Goal: Task Accomplishment & Management: Use online tool/utility

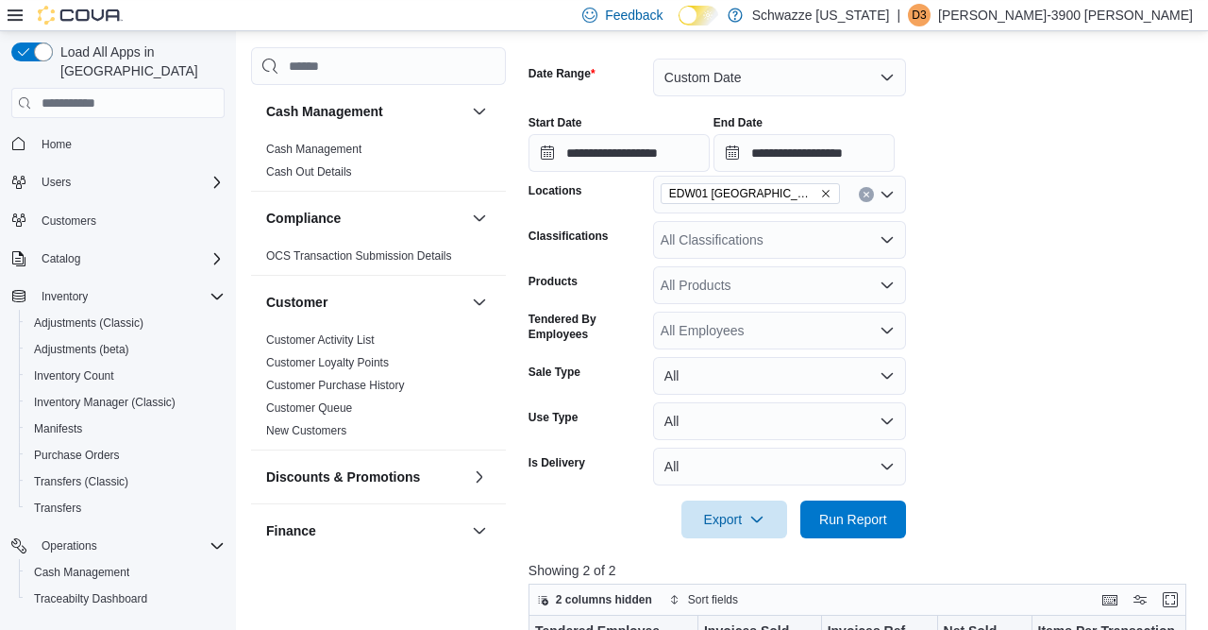
scroll to position [0, 1045]
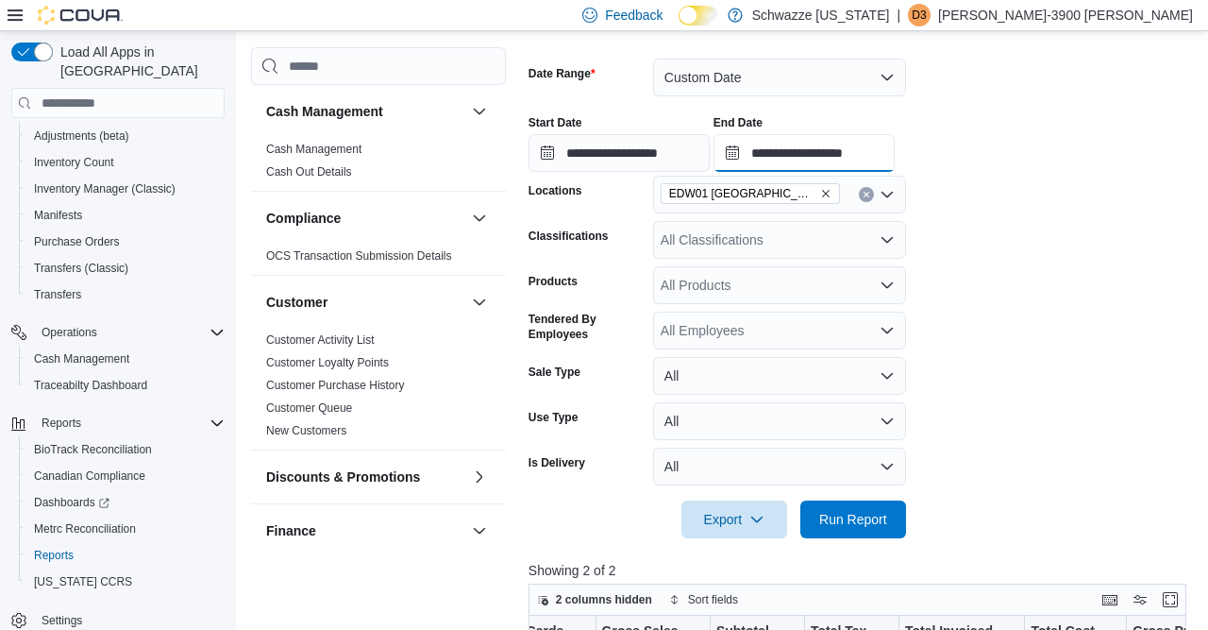
click at [862, 150] on input "**********" at bounding box center [804, 153] width 181 height 38
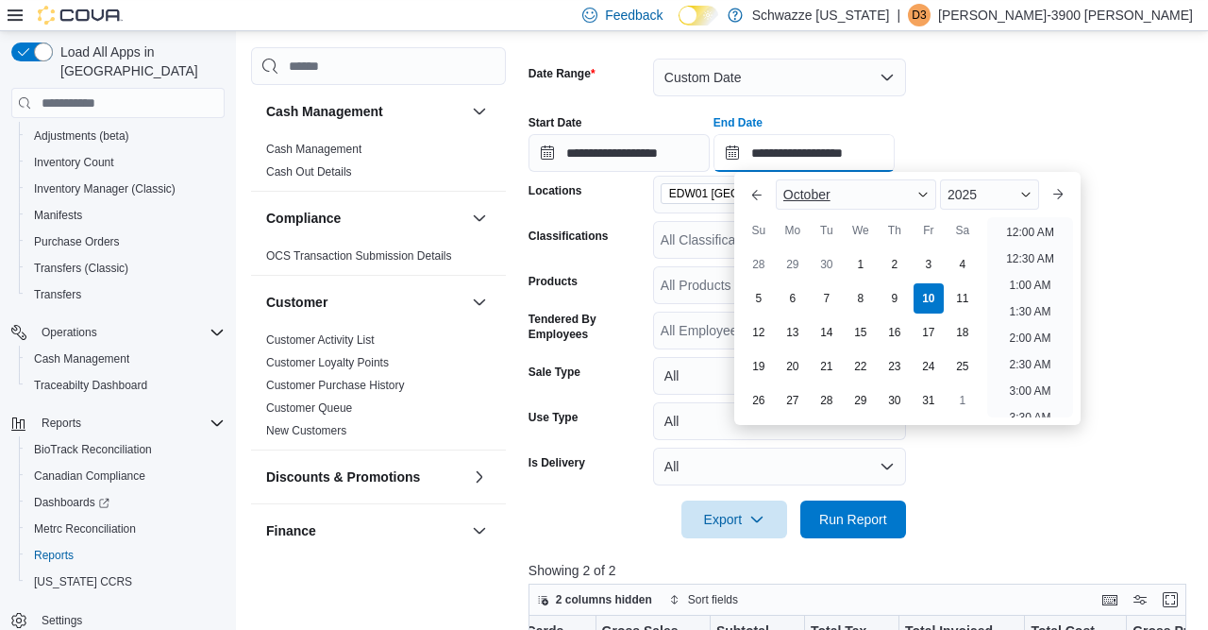
scroll to position [693, 0]
click at [1021, 324] on li "3:00 PM" at bounding box center [1031, 332] width 58 height 23
type input "**********"
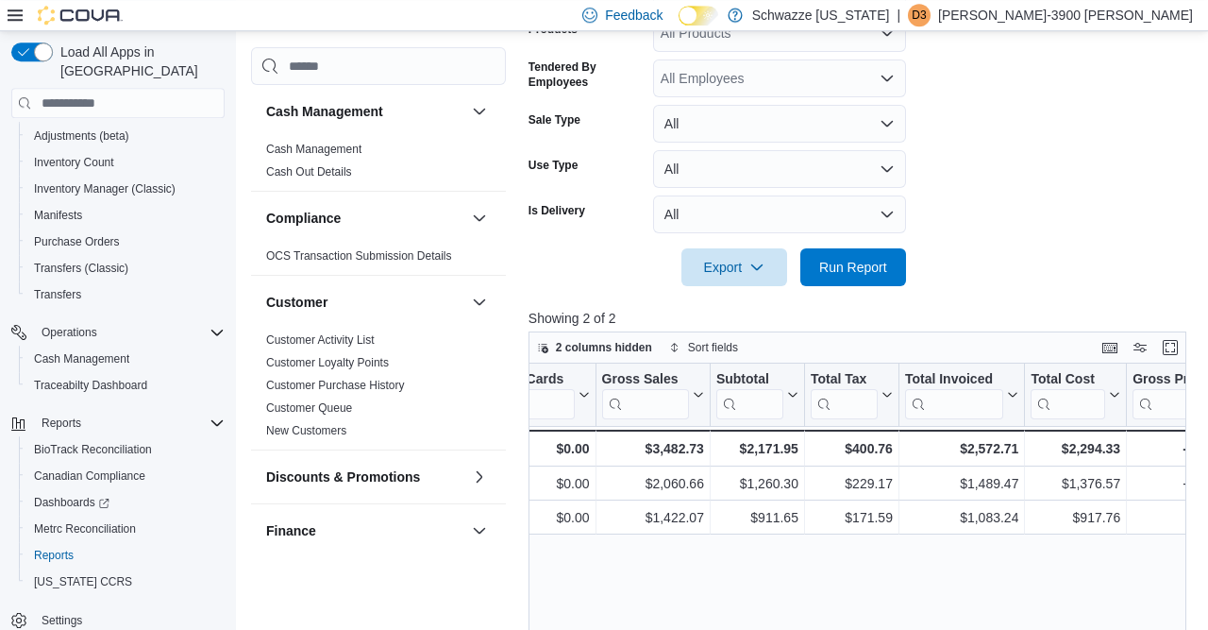
scroll to position [538, 0]
click at [869, 270] on span "Run Report" at bounding box center [853, 265] width 68 height 19
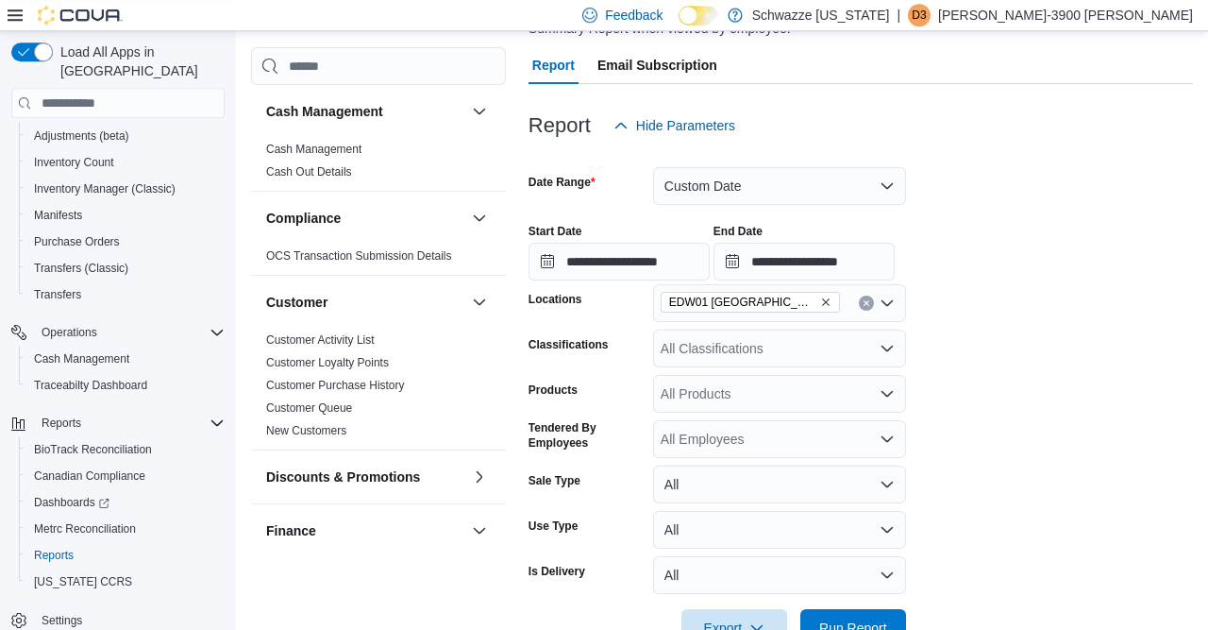
scroll to position [130, 0]
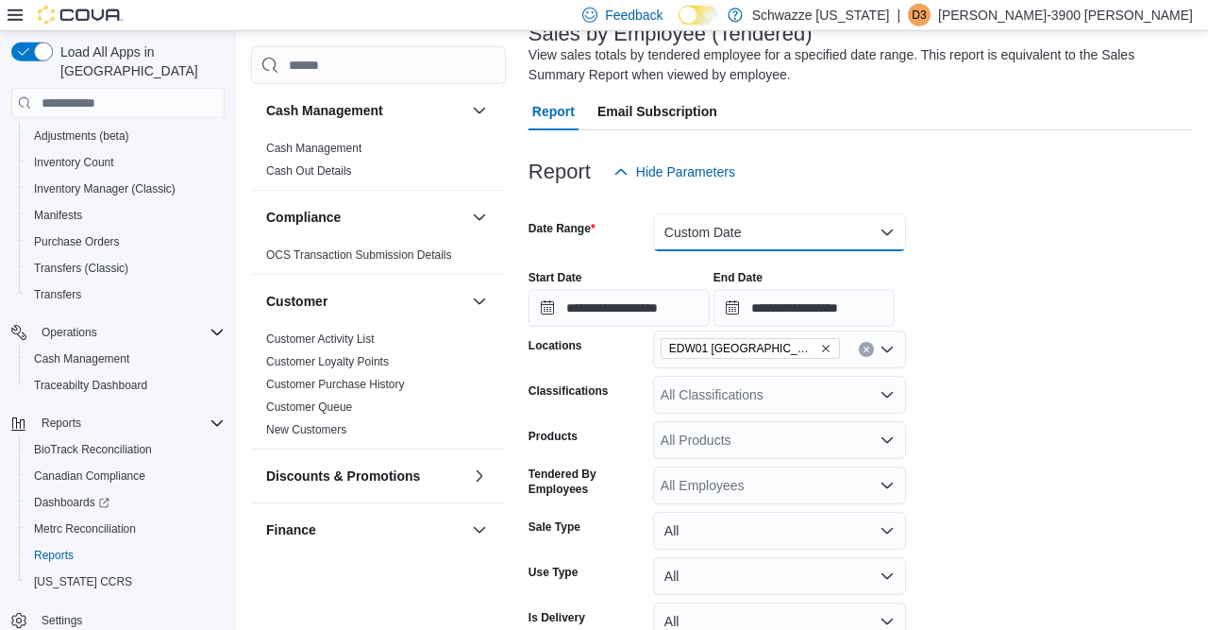
click at [832, 236] on button "Custom Date" at bounding box center [779, 232] width 253 height 38
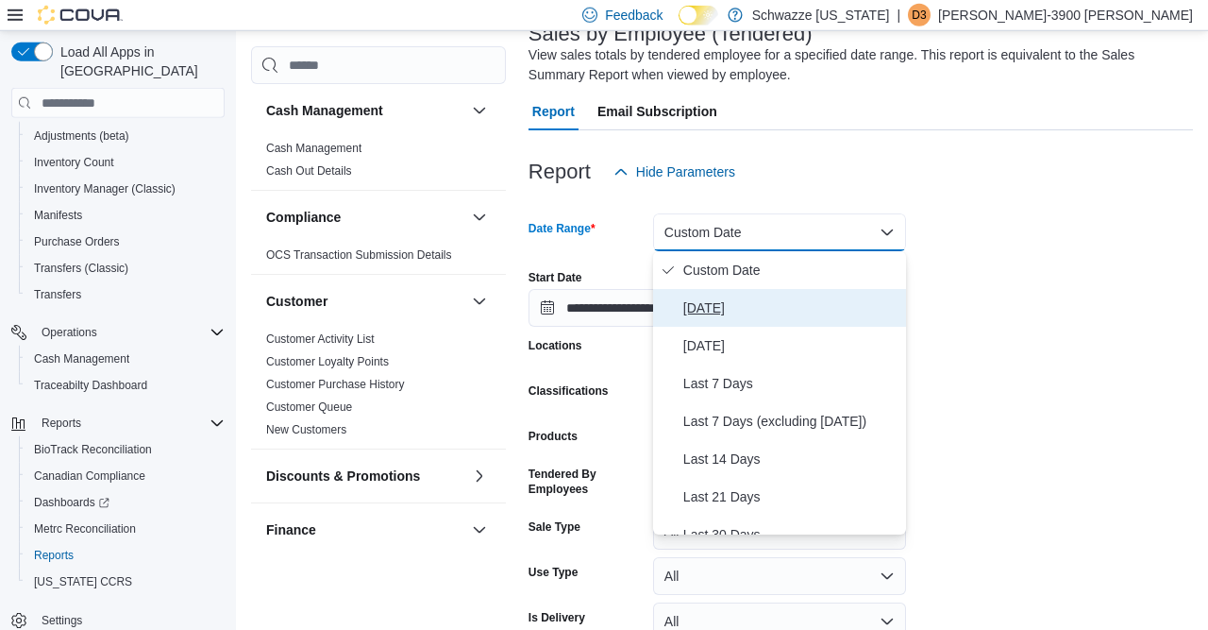
click at [699, 306] on span "[DATE]" at bounding box center [790, 307] width 215 height 23
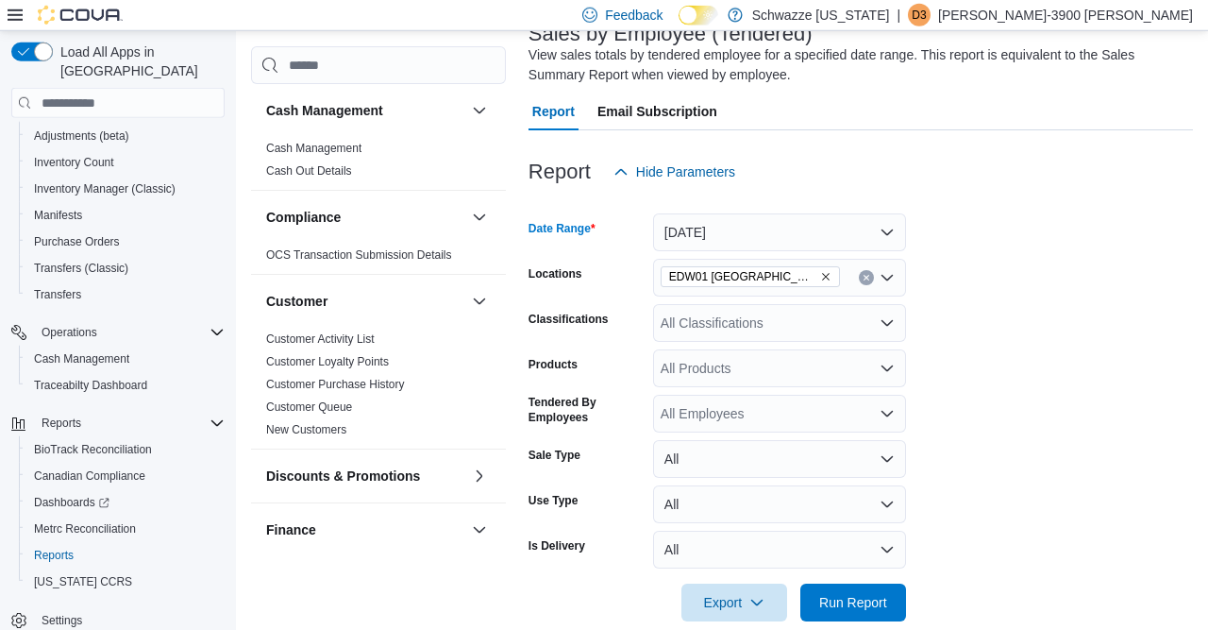
click at [701, 324] on div "All Classifications" at bounding box center [779, 323] width 253 height 38
click at [910, 332] on form "Date Range [DATE] Locations EDW01 Farmington Classifications *** Products All P…" at bounding box center [861, 406] width 665 height 430
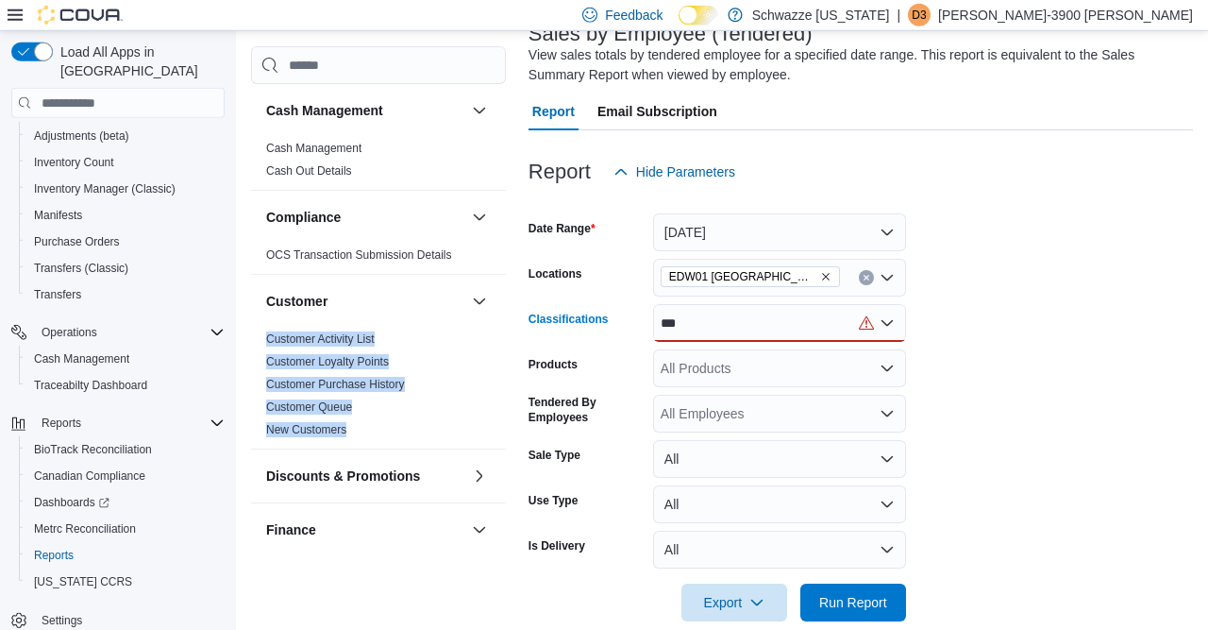
drag, startPoint x: 784, startPoint y: 329, endPoint x: 388, endPoint y: 313, distance: 395.8
click at [388, 313] on div "Cash Management Cash Management Cash Out Details Compliance OCS Transaction Sub…" at bounding box center [722, 581] width 942 height 1178
drag, startPoint x: 690, startPoint y: 324, endPoint x: 554, endPoint y: 329, distance: 136.0
click at [554, 329] on div "Classifications ***" at bounding box center [718, 323] width 378 height 38
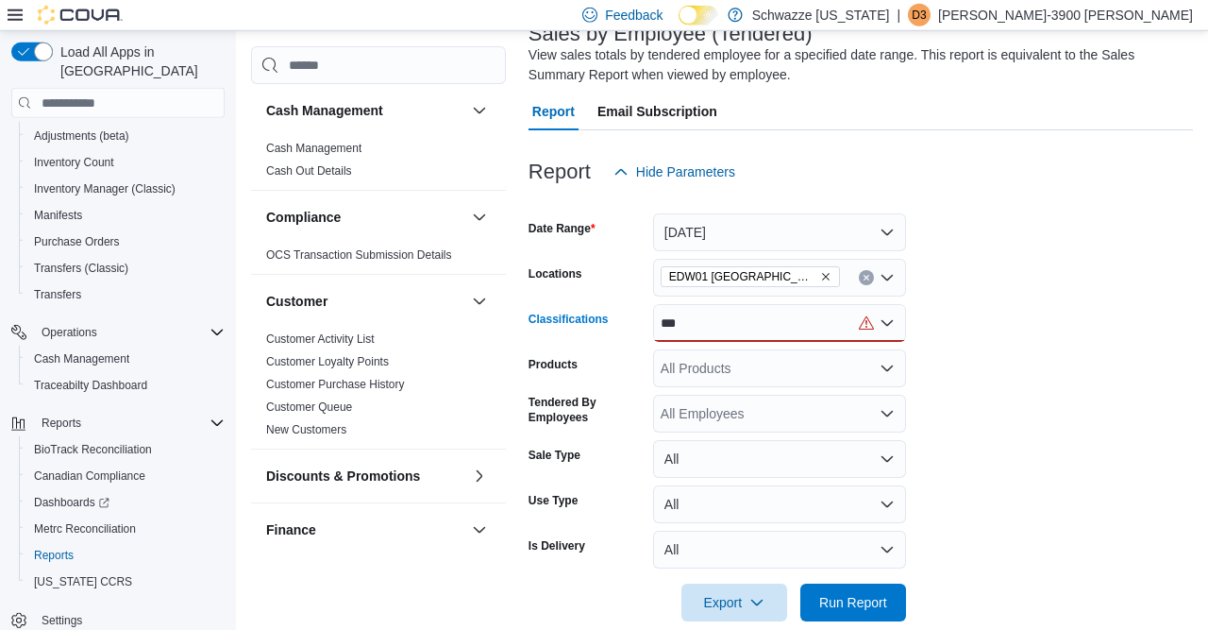
click at [752, 331] on div "***" at bounding box center [779, 323] width 253 height 38
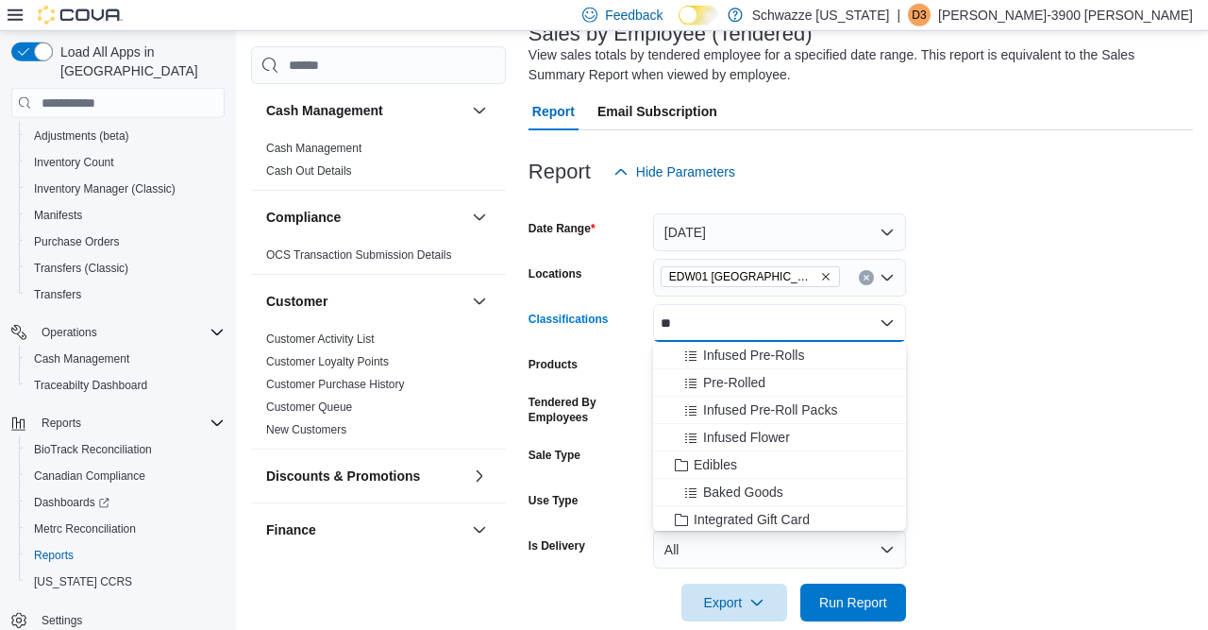
type input "*"
click at [963, 357] on form "Date Range [DATE] Locations EDW01 Farmington Classifications All Classification…" at bounding box center [861, 406] width 665 height 430
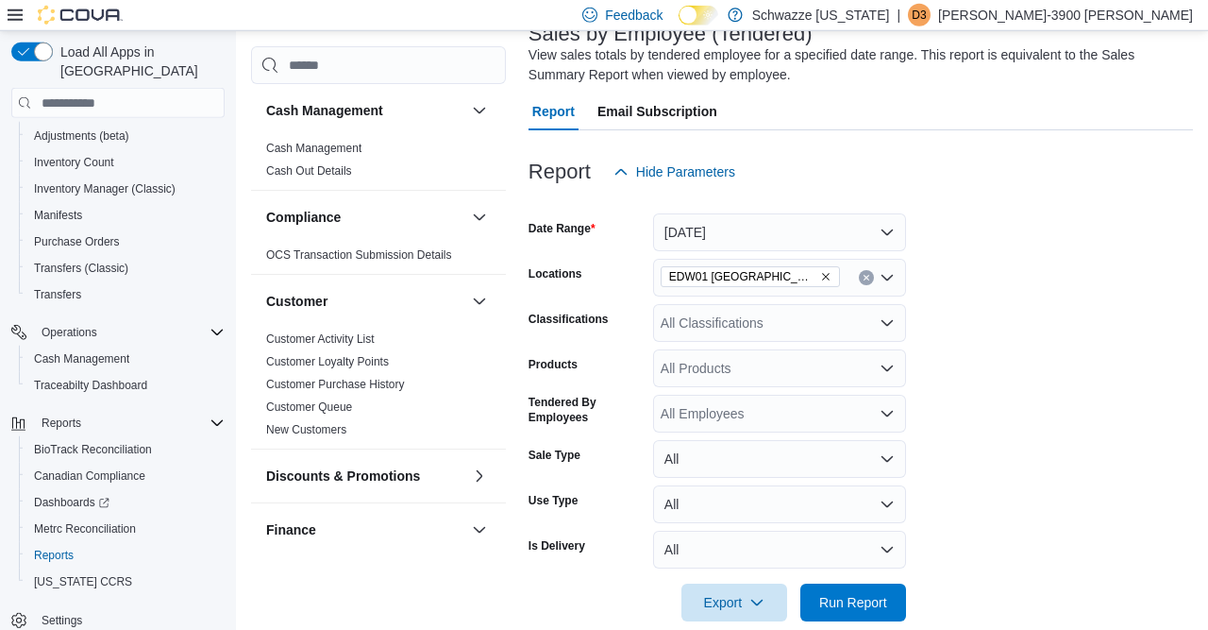
click at [963, 357] on form "Date Range [DATE] Locations EDW01 Farmington Classifications All Classification…" at bounding box center [861, 406] width 665 height 430
click at [875, 597] on span "Run Report" at bounding box center [853, 601] width 68 height 19
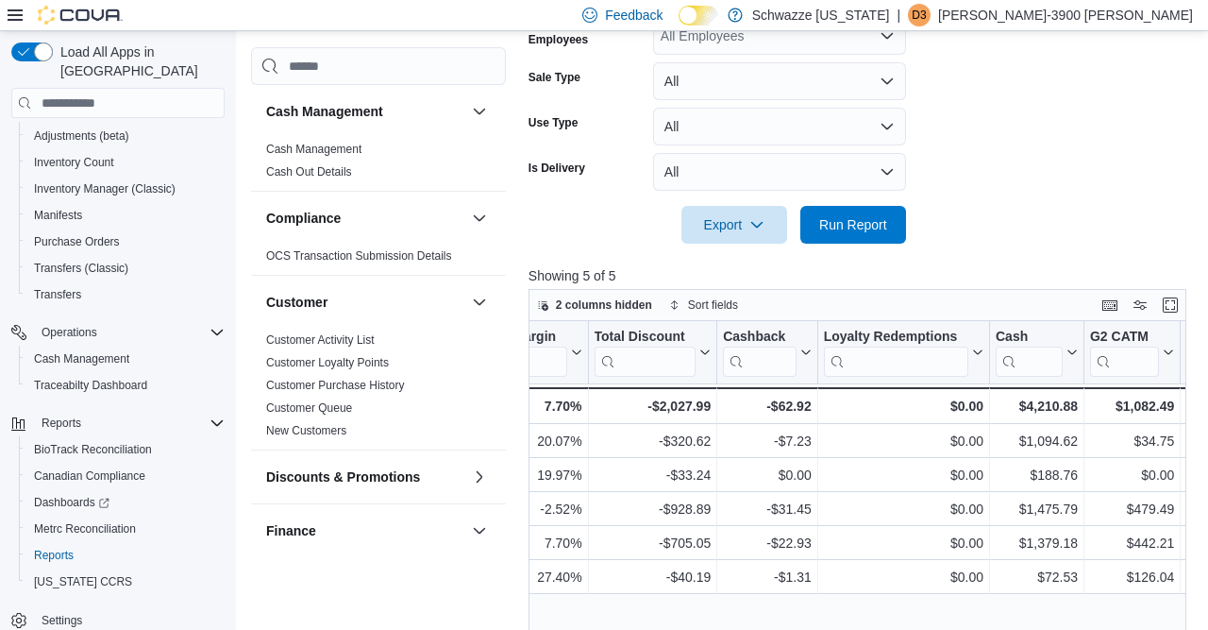
scroll to position [0, 1856]
click at [471, 474] on button "button" at bounding box center [479, 476] width 23 height 23
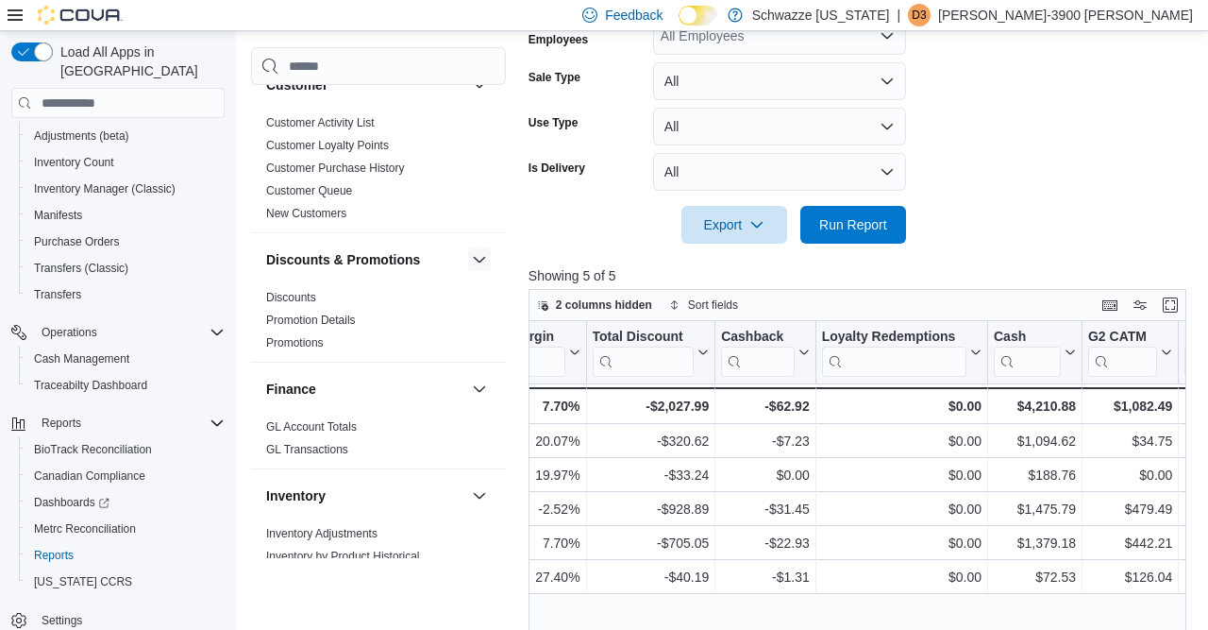
scroll to position [236, 0]
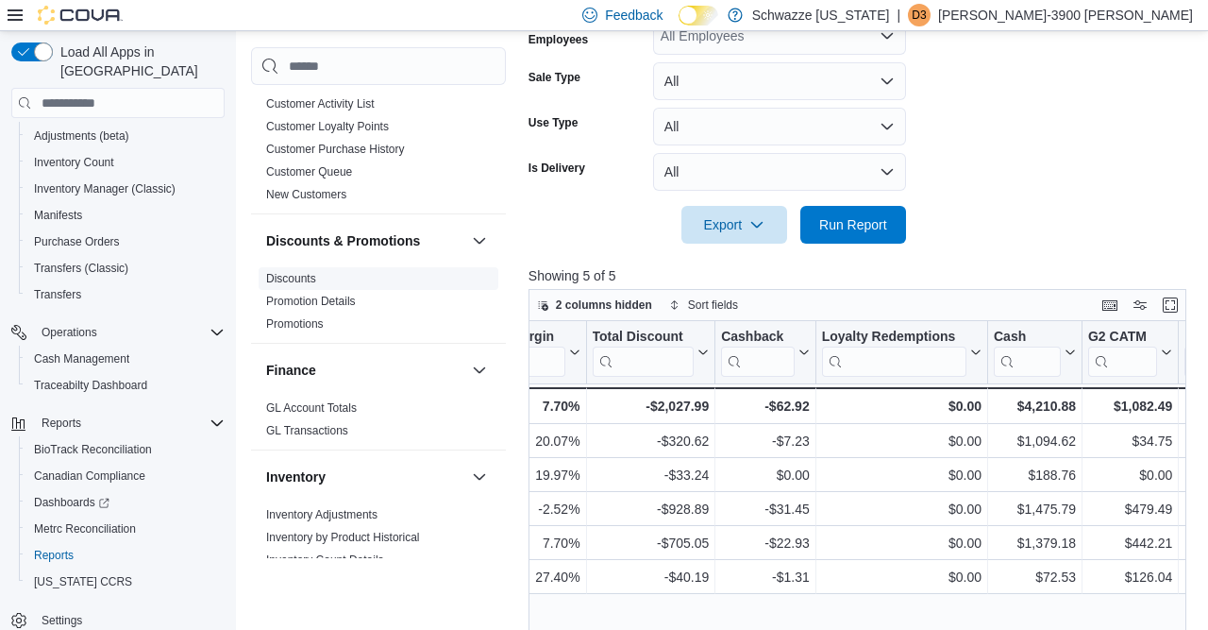
click at [306, 274] on link "Discounts" at bounding box center [291, 278] width 50 height 13
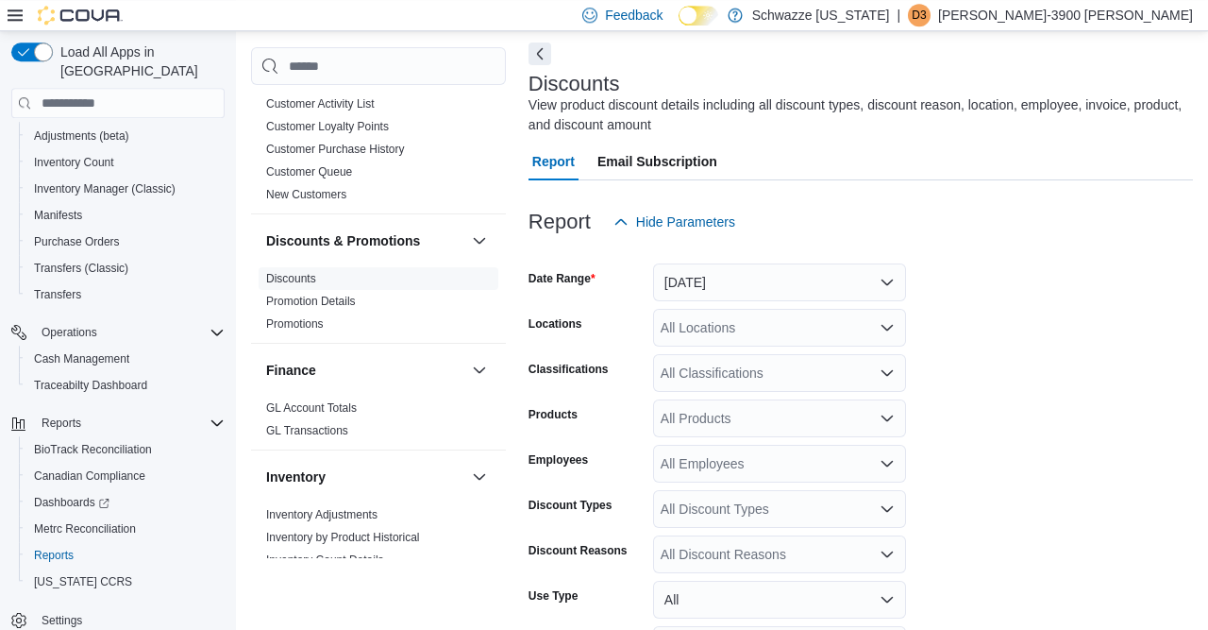
scroll to position [81, 0]
click at [728, 284] on button "[DATE]" at bounding box center [779, 281] width 253 height 38
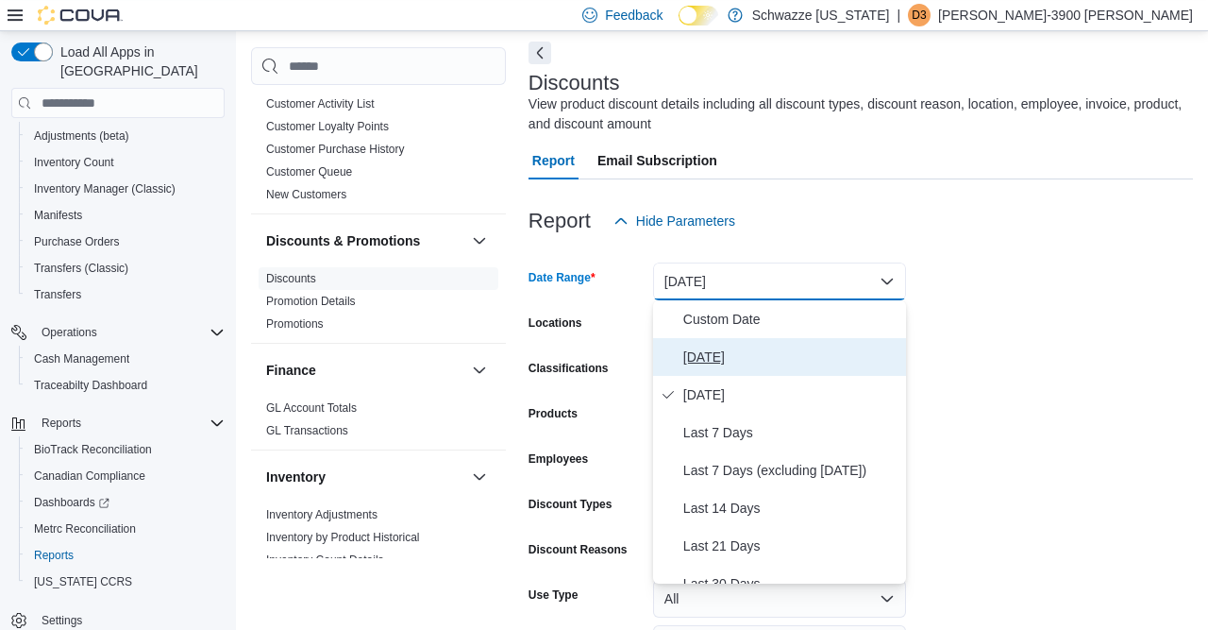
click at [698, 358] on span "[DATE]" at bounding box center [790, 357] width 215 height 23
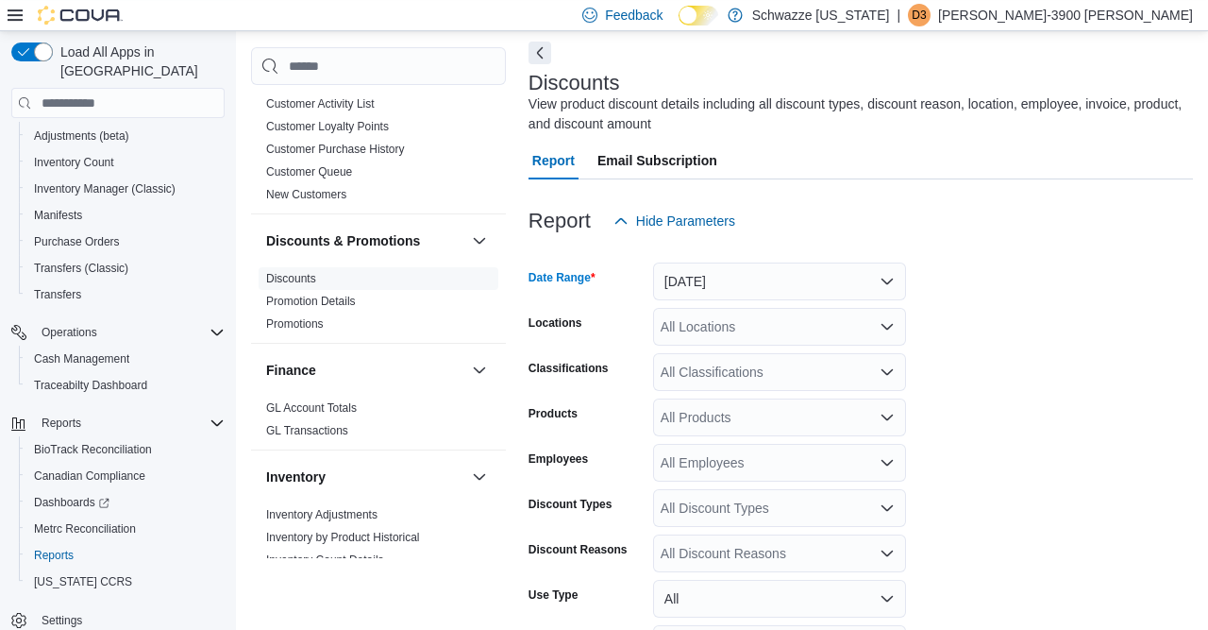
click at [714, 315] on div "All Locations" at bounding box center [779, 327] width 253 height 38
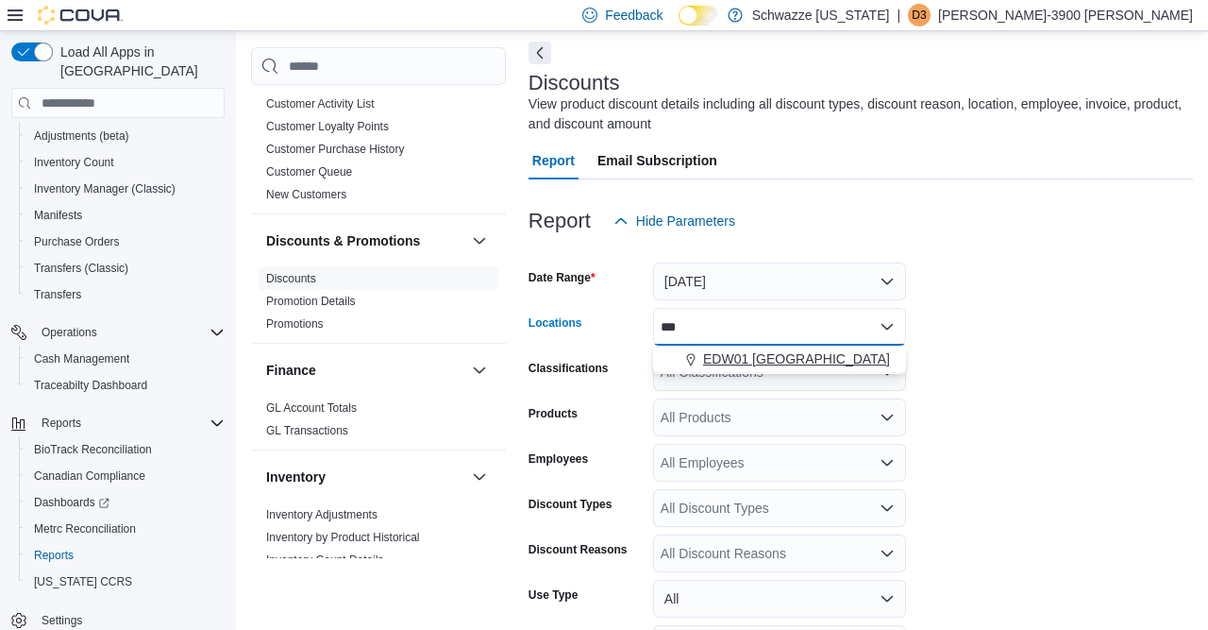
type input "***"
click at [737, 354] on span "EDW01 [GEOGRAPHIC_DATA]" at bounding box center [796, 358] width 187 height 19
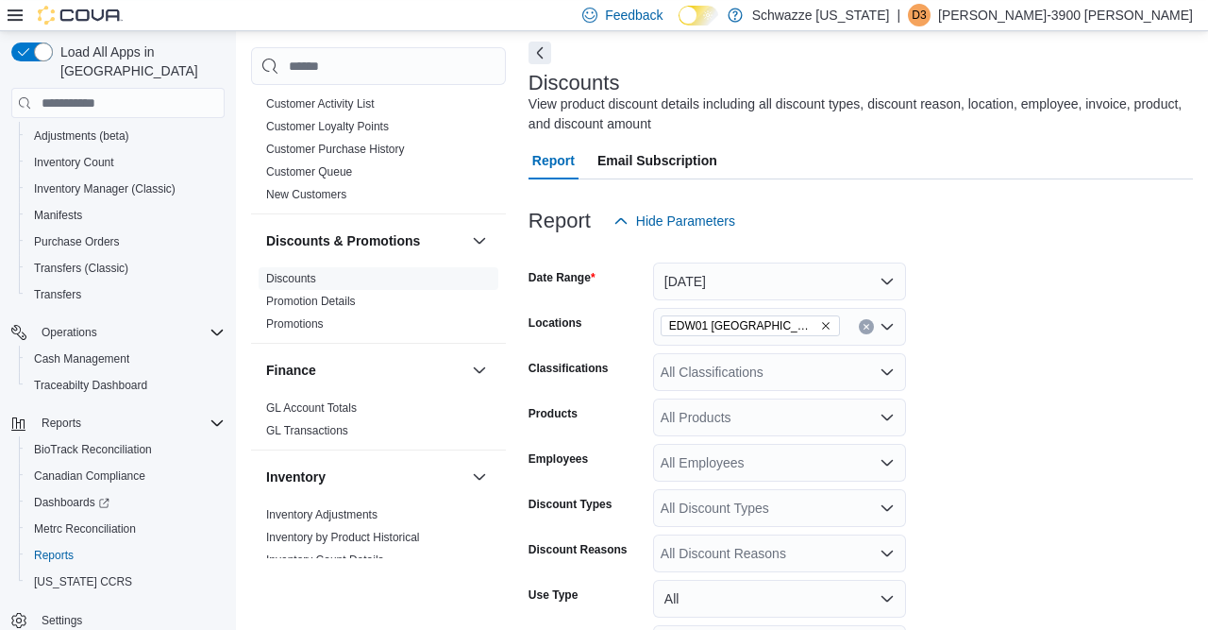
click at [1092, 373] on form "Date Range [DATE] Locations EDW01 Farmington Classifications All Classification…" at bounding box center [861, 500] width 665 height 521
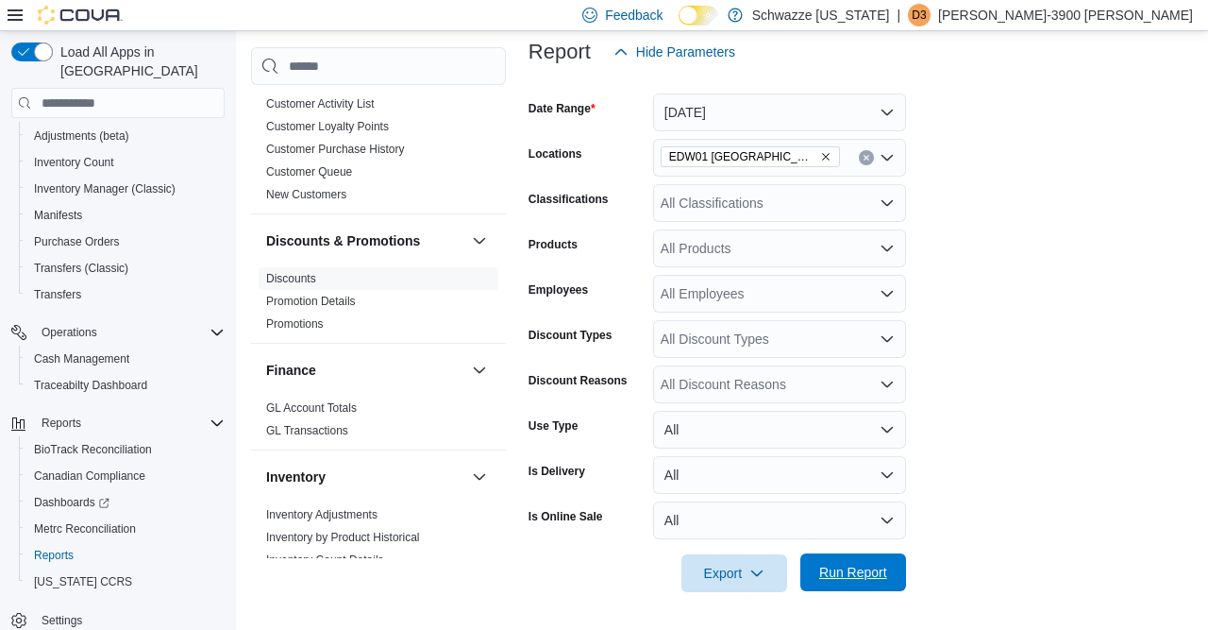
click at [879, 571] on span "Run Report" at bounding box center [853, 572] width 68 height 19
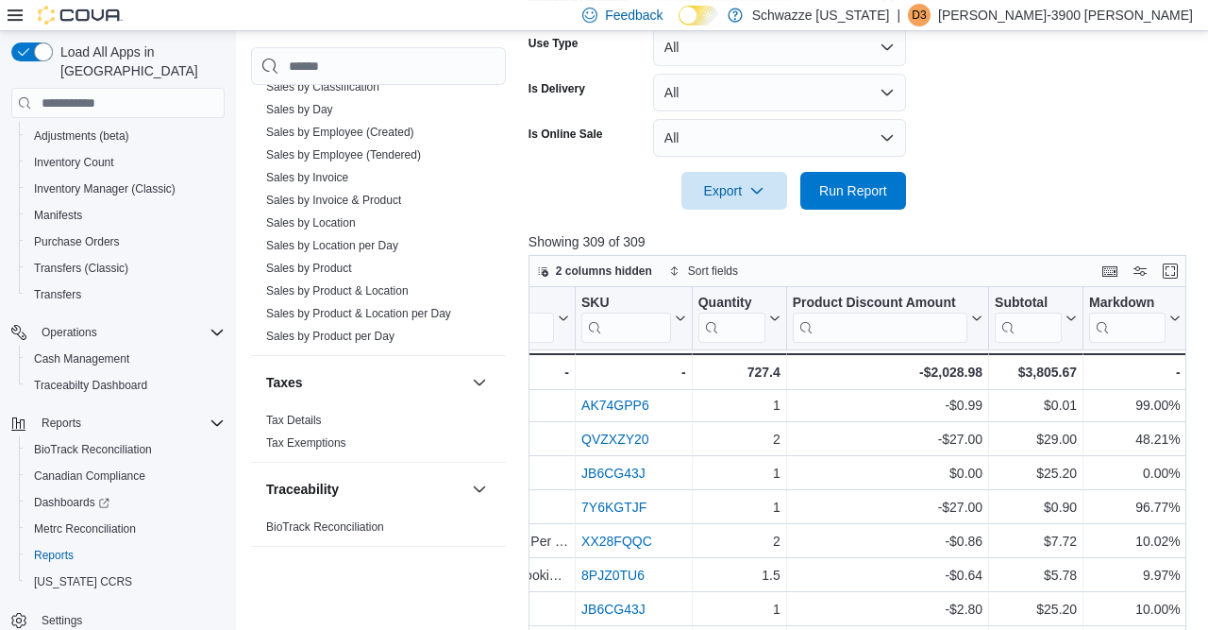
scroll to position [1425, 0]
click at [75, 177] on span "Inventory Manager (Classic)" at bounding box center [105, 188] width 142 height 23
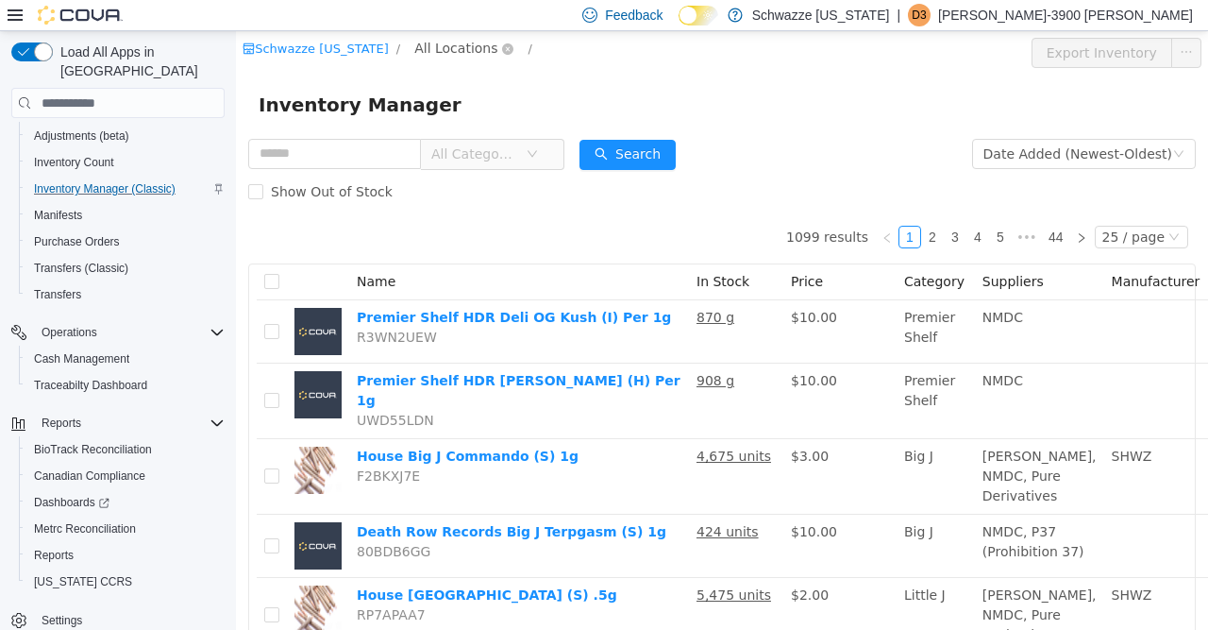
click at [453, 58] on span "All Locations" at bounding box center [455, 48] width 83 height 21
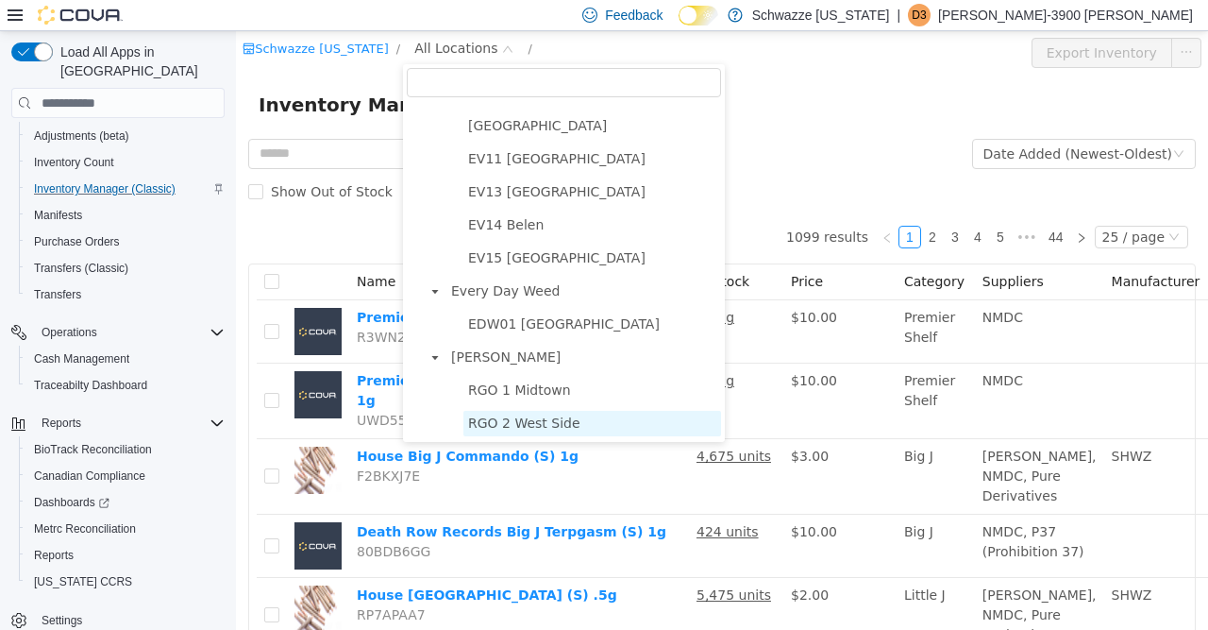
scroll to position [362, 0]
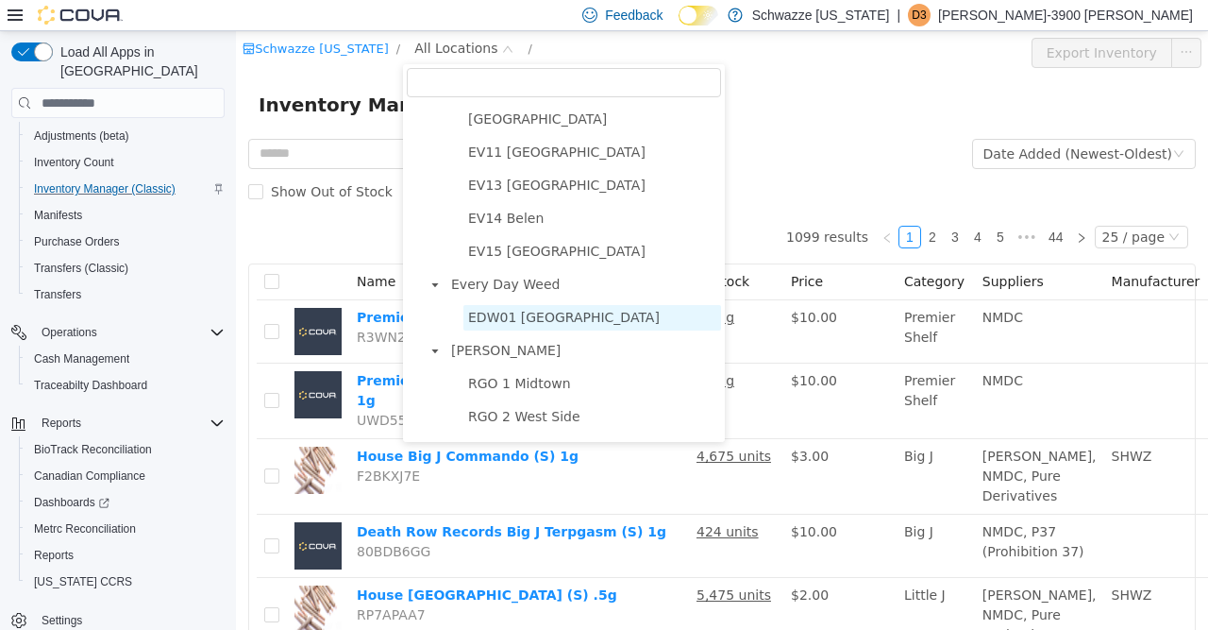
click at [607, 327] on span "EDW01 [GEOGRAPHIC_DATA]" at bounding box center [593, 317] width 258 height 25
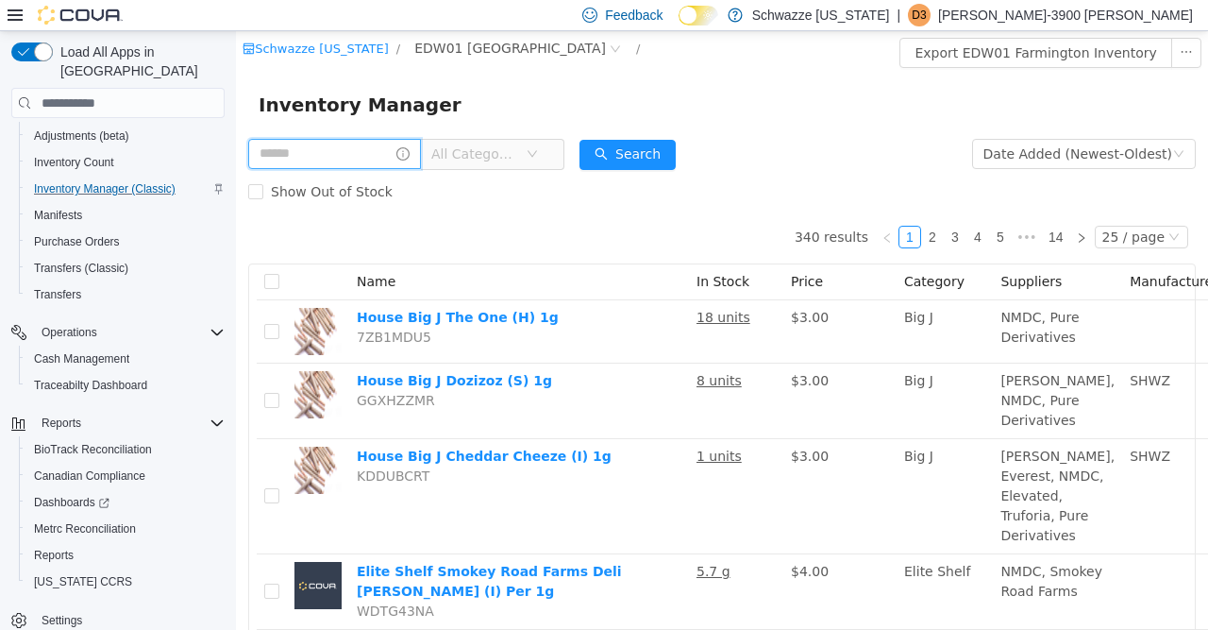
click at [381, 147] on input "text" at bounding box center [334, 154] width 173 height 30
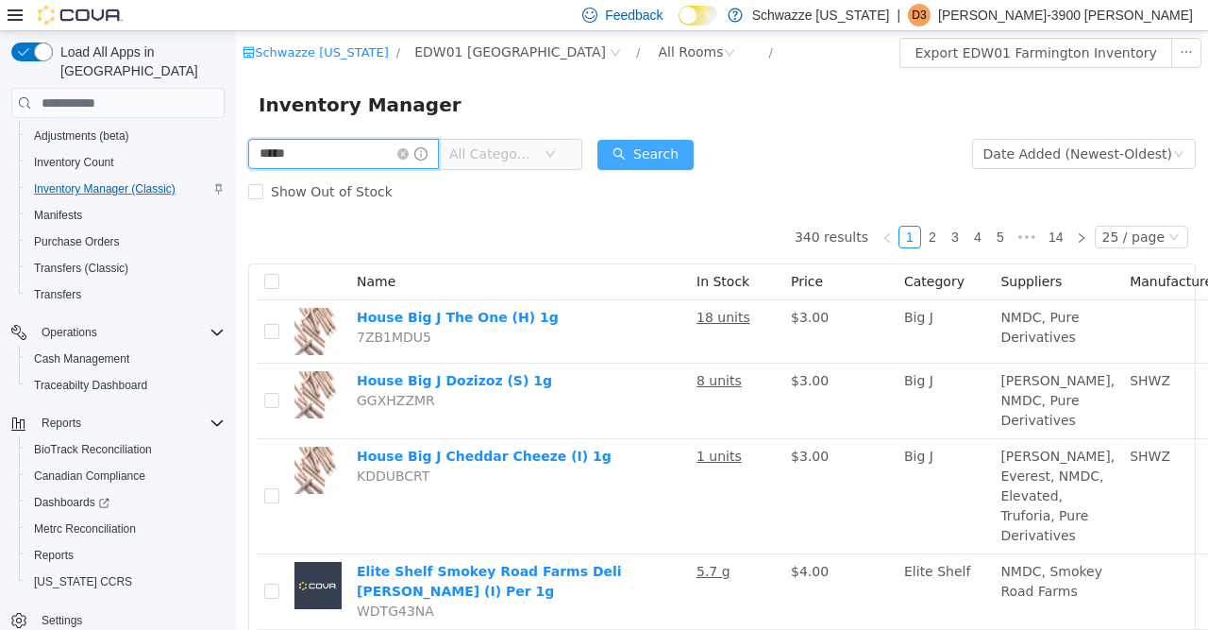
type input "*****"
click at [649, 152] on button "Search" at bounding box center [646, 155] width 96 height 30
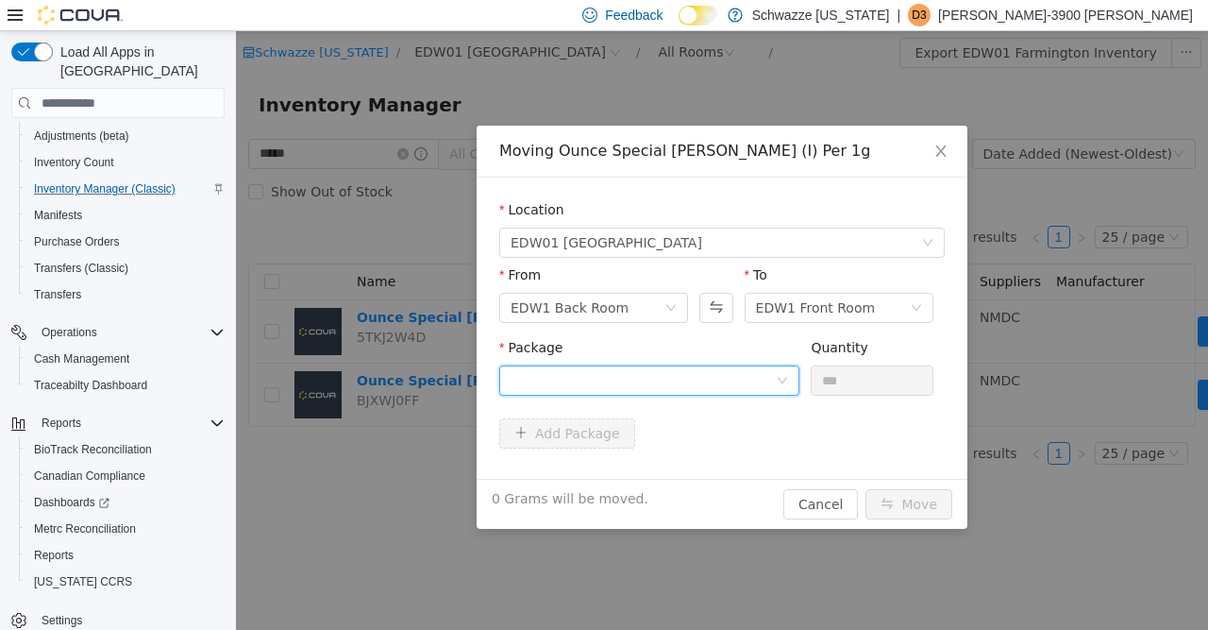
click at [624, 375] on div at bounding box center [643, 380] width 265 height 28
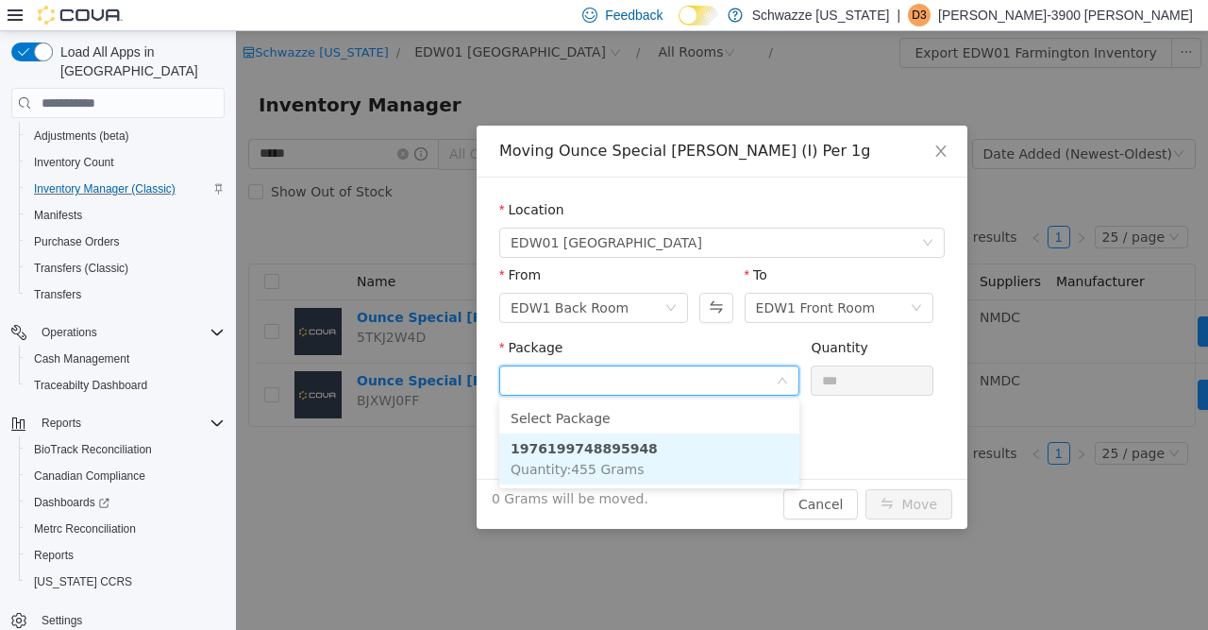
click at [602, 450] on strong "1976199748895948" at bounding box center [584, 448] width 147 height 15
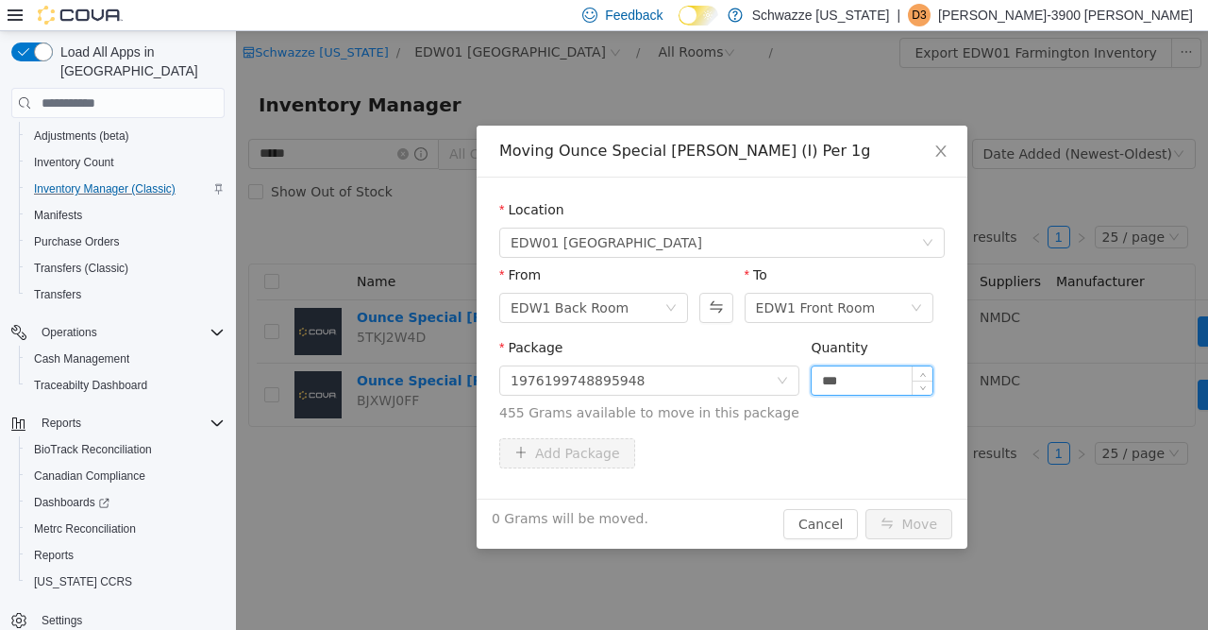
click at [869, 385] on input "***" at bounding box center [872, 380] width 121 height 28
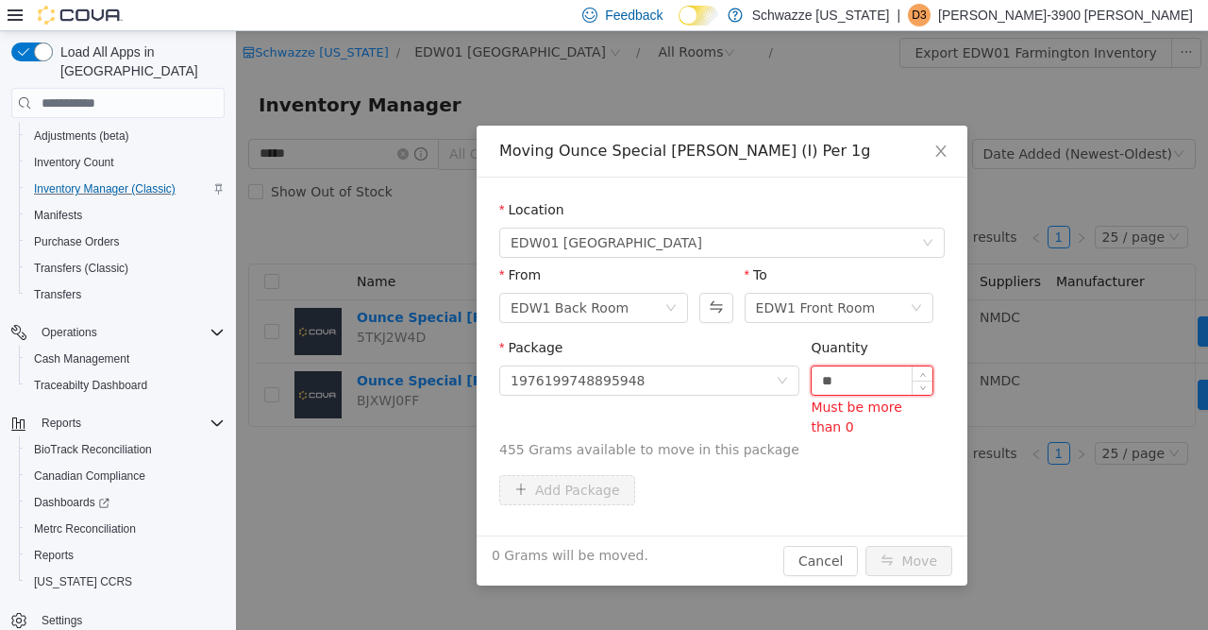
type input "*"
click at [869, 385] on input "Quantity" at bounding box center [872, 380] width 121 height 28
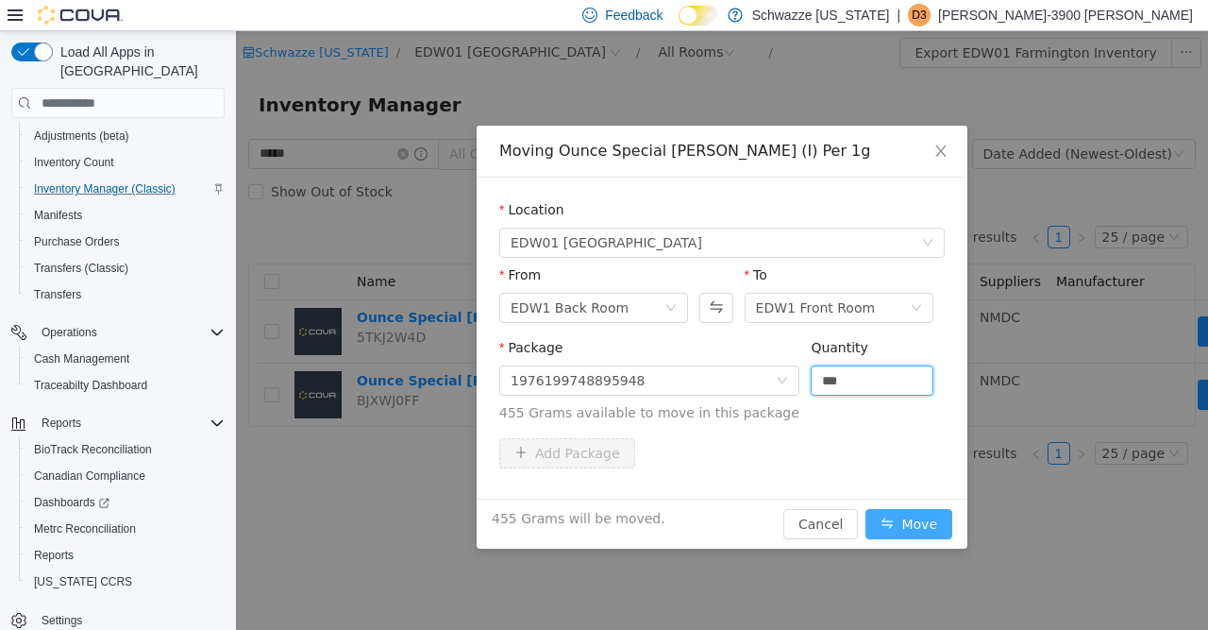
type input "*****"
click at [926, 515] on button "Move" at bounding box center [909, 524] width 87 height 30
